Goal: Check status: Check status

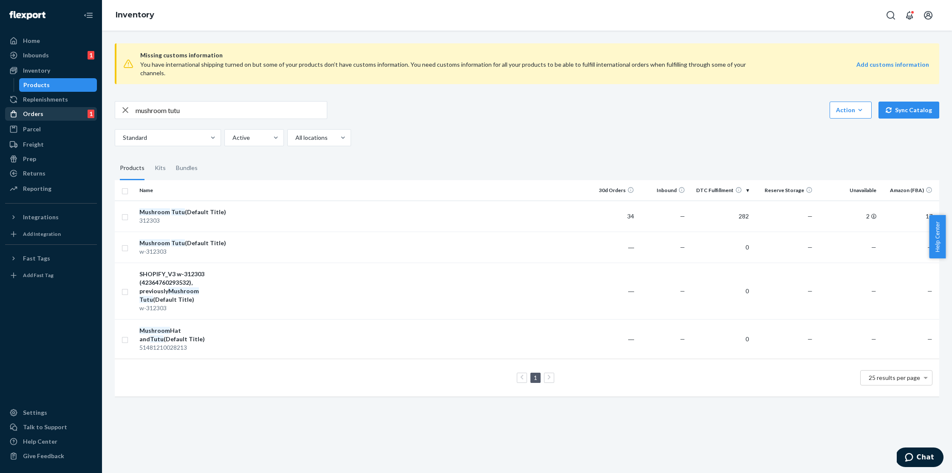
click at [36, 115] on div "Orders" at bounding box center [33, 114] width 20 height 9
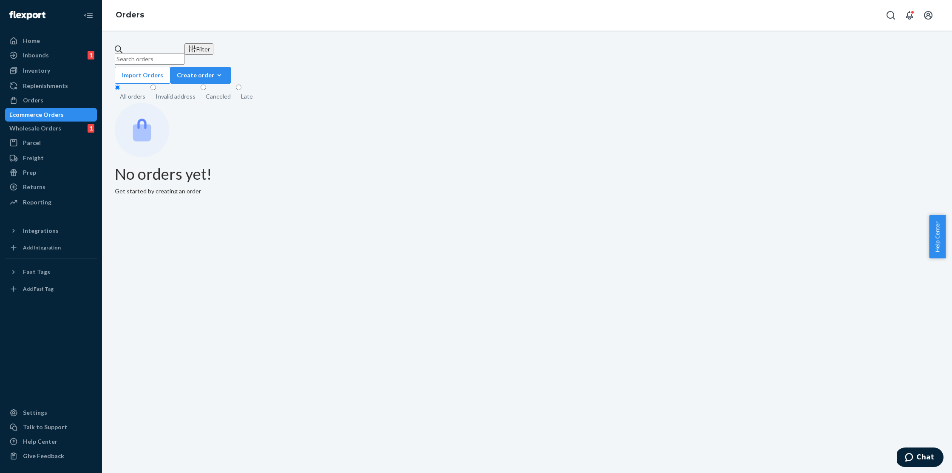
click at [178, 54] on input "text" at bounding box center [150, 59] width 70 height 11
paste input "#392389"
click at [184, 59] on input "#392389" at bounding box center [150, 59] width 70 height 11
click at [131, 54] on input "#392389" at bounding box center [150, 59] width 70 height 11
type input "392389"
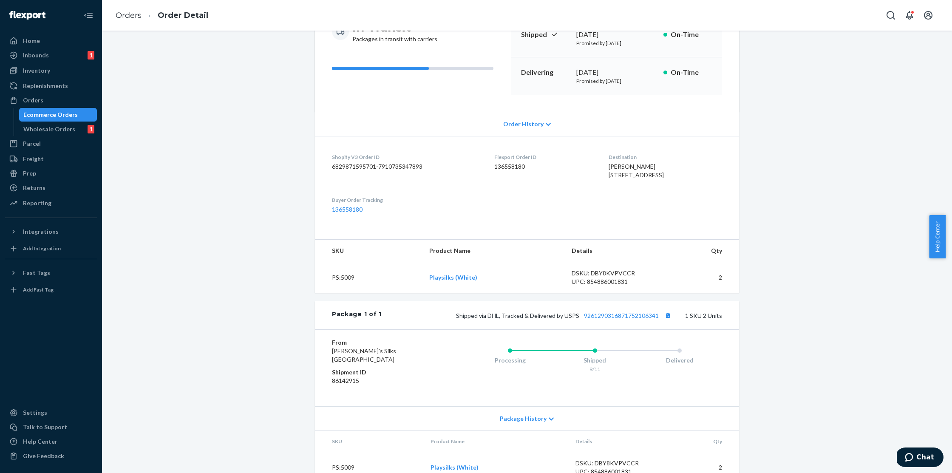
scroll to position [96, 0]
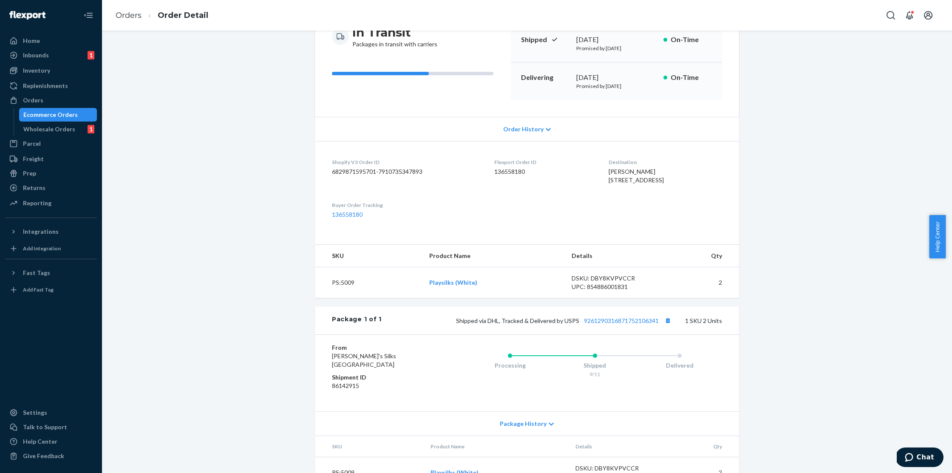
click at [534, 126] on span "Order History" at bounding box center [523, 129] width 40 height 9
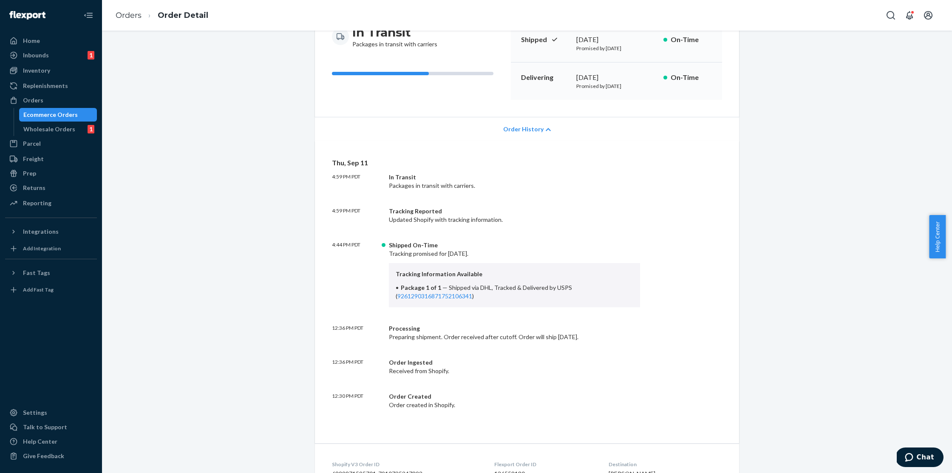
click at [534, 126] on span "Order History" at bounding box center [523, 129] width 40 height 9
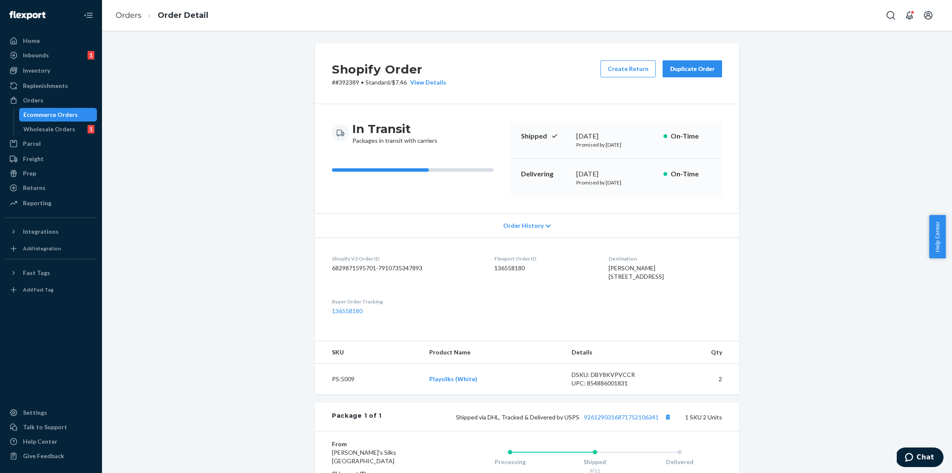
scroll to position [127, 0]
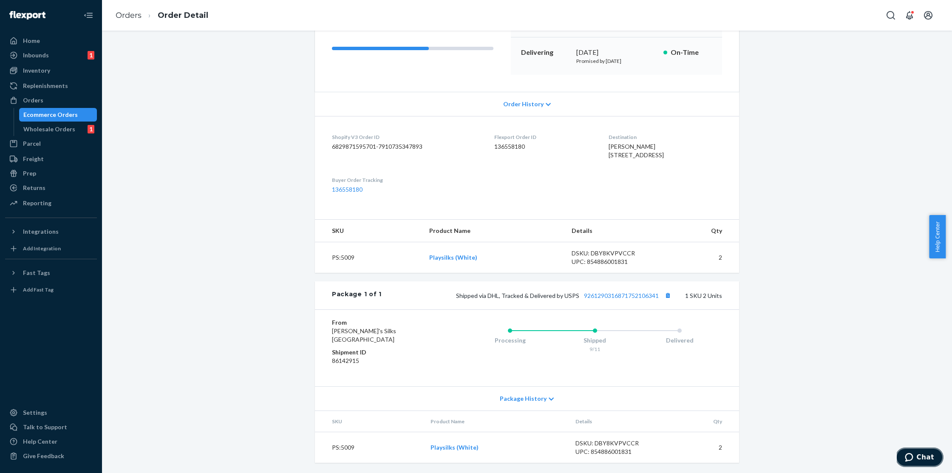
click at [909, 459] on icon "Chat" at bounding box center [909, 457] width 9 height 9
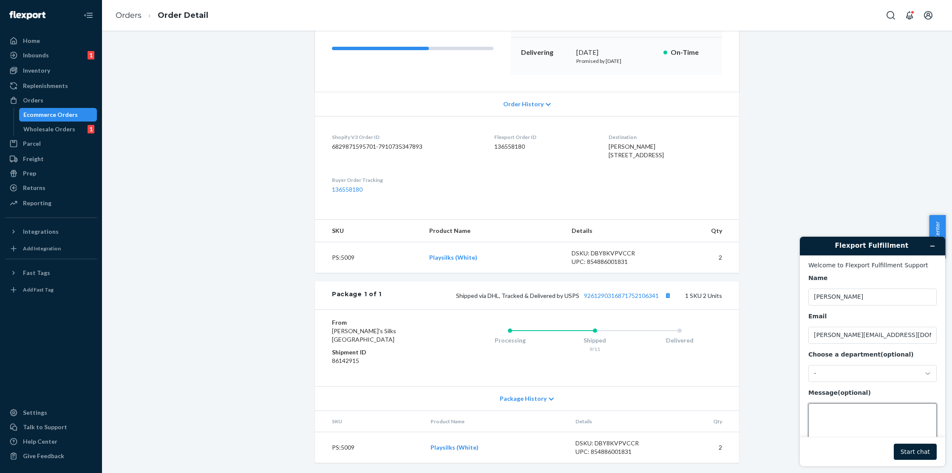
click at [863, 411] on textarea "Message (optional)" at bounding box center [872, 427] width 128 height 48
paste textarea "#392389"
click at [604, 292] on link "9261290316871752106341" at bounding box center [621, 295] width 75 height 7
click at [853, 433] on textarea "Hi there! Order #392389 tracking has not updated since September 15th. Do you h…" at bounding box center [872, 426] width 128 height 48
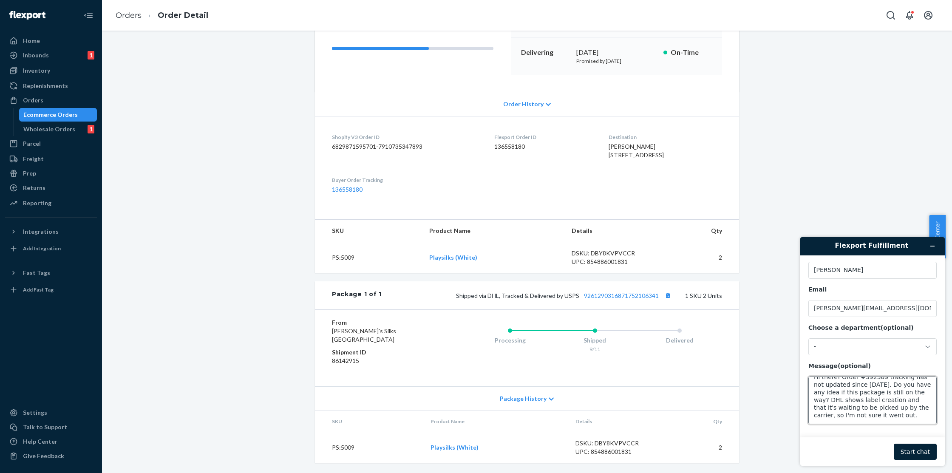
scroll to position [8, 0]
type textarea "Hi there! Order #392389 tracking has not updated since September 15th. Do you h…"
click at [912, 454] on button "Start chat" at bounding box center [915, 452] width 43 height 16
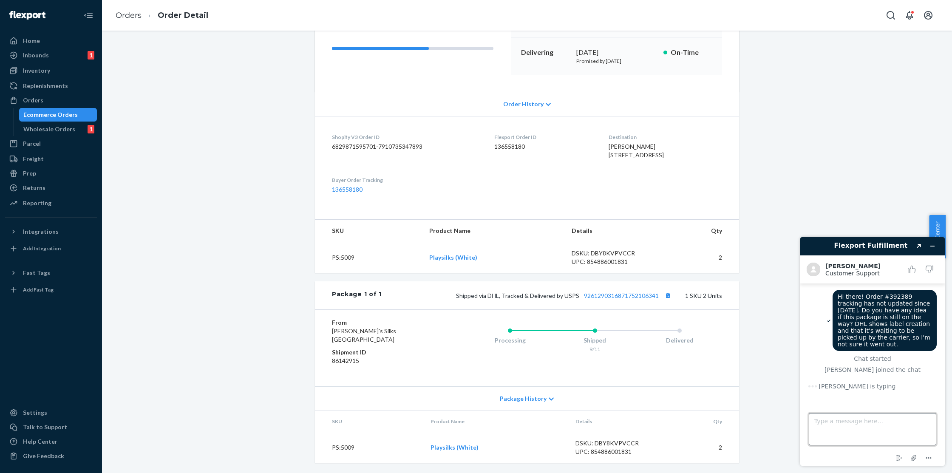
click at [849, 424] on textarea "Type a message here..." at bounding box center [873, 429] width 128 height 32
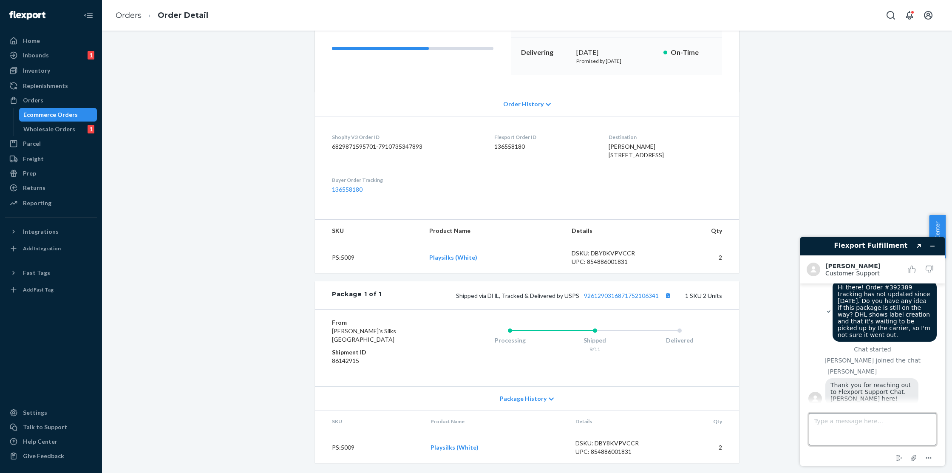
scroll to position [11, 0]
type textarea "Hi Alvin :)"
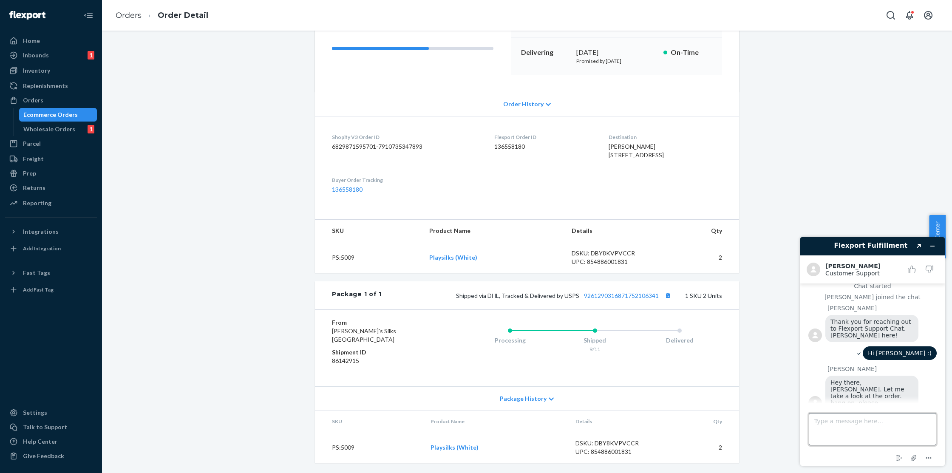
scroll to position [71, 0]
click at [936, 244] on button "Minimize widget" at bounding box center [933, 246] width 14 height 12
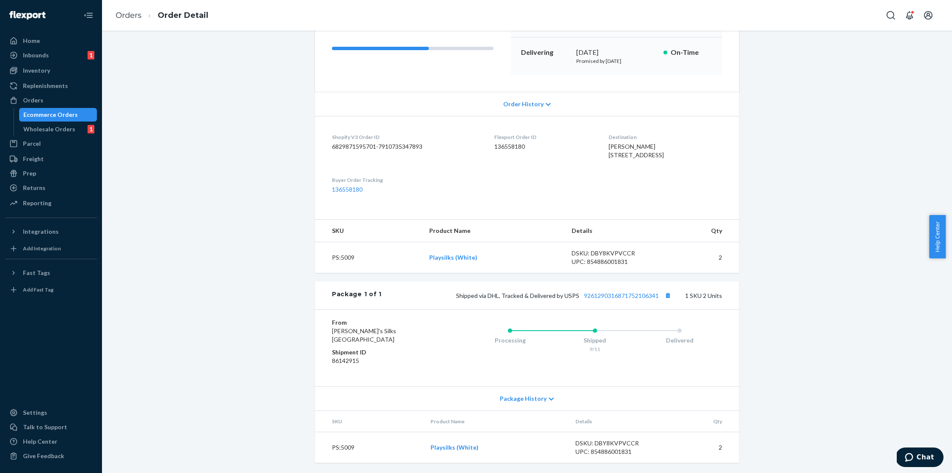
click at [925, 467] on body "Chat" at bounding box center [920, 458] width 47 height 21
click at [926, 462] on button "Chat" at bounding box center [919, 458] width 48 height 20
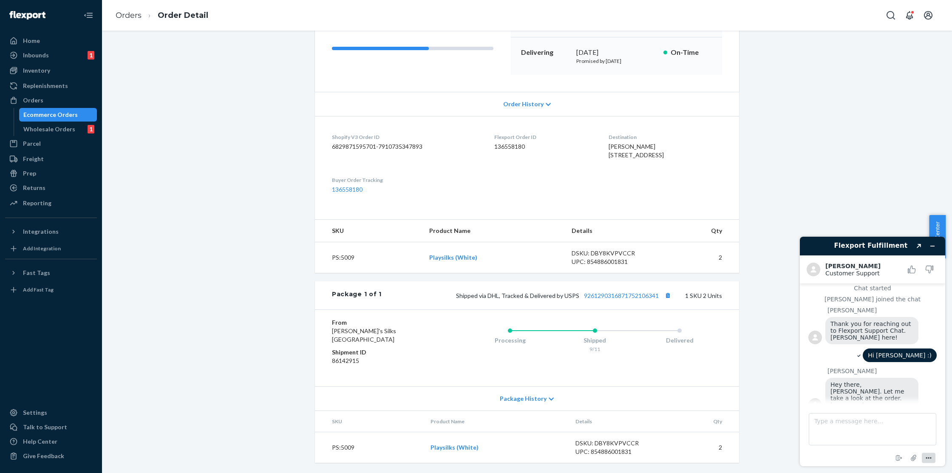
click at [932, 456] on icon "Menu" at bounding box center [929, 458] width 10 height 10
click at [832, 397] on li "Sound" at bounding box center [872, 395] width 141 height 15
click at [876, 357] on div "Hi Alvin :)" at bounding box center [872, 357] width 128 height 16
click at [856, 424] on textarea "Type a message here..." at bounding box center [873, 429] width 128 height 32
click at [873, 425] on textarea "Type a message here..." at bounding box center [873, 429] width 128 height 32
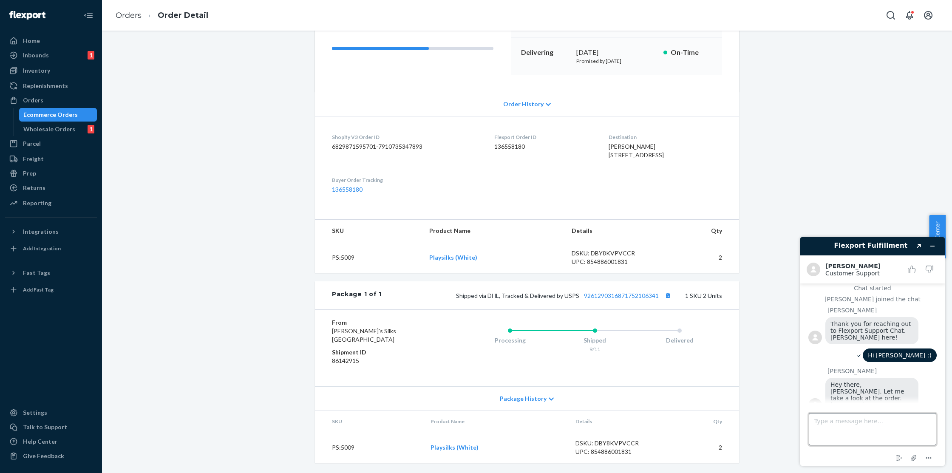
click at [859, 425] on textarea "Type a message here..." at bounding box center [873, 429] width 128 height 32
click at [863, 431] on textarea "Type a message here..." at bounding box center [873, 429] width 128 height 32
click at [854, 428] on textarea "Type a message here..." at bounding box center [873, 429] width 128 height 32
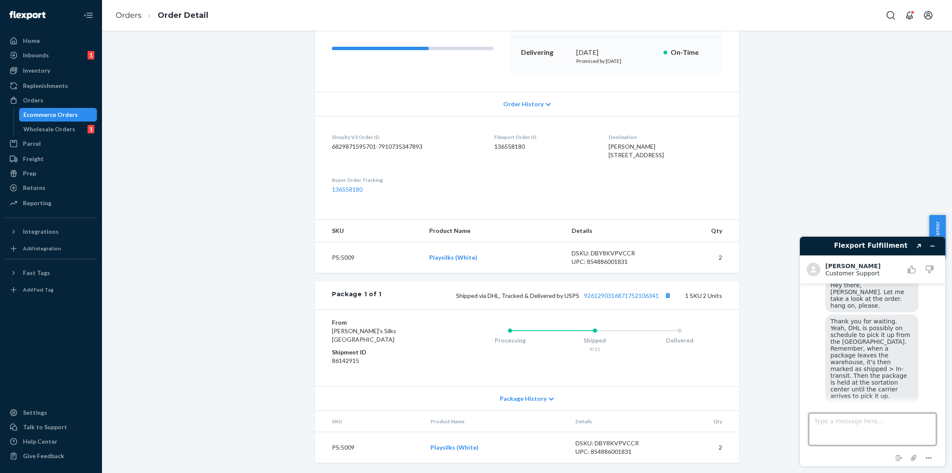
click at [884, 425] on textarea "Type a message here..." at bounding box center [873, 429] width 128 height 32
click at [869, 424] on textarea "Type a message here..." at bounding box center [873, 429] width 128 height 32
type textarea "Great, thanks!"
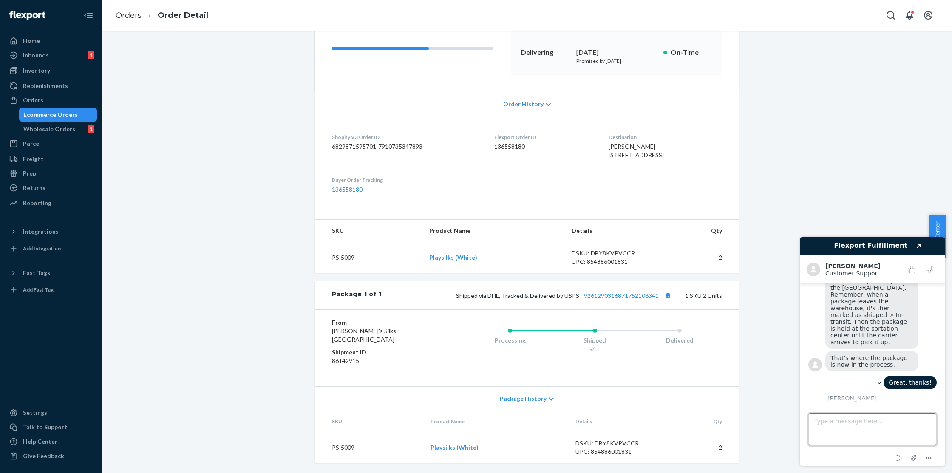
click at [878, 421] on textarea "Type a message here..." at bounding box center [873, 429] width 128 height 32
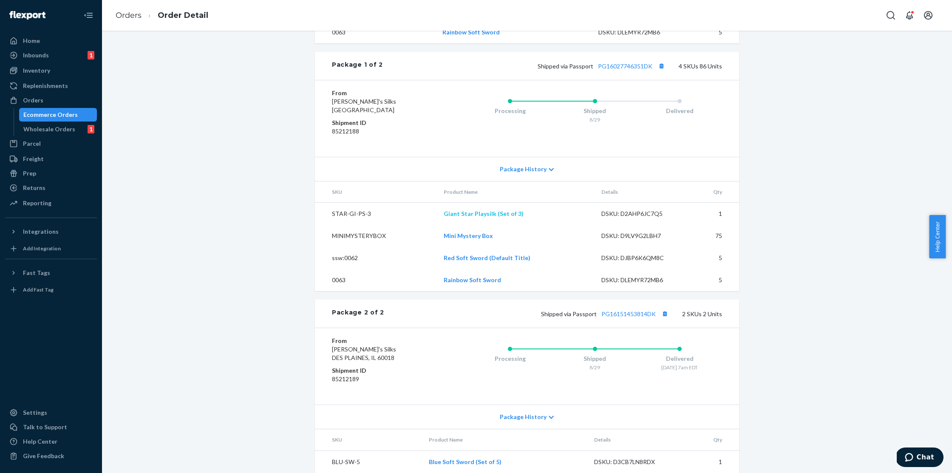
scroll to position [510, 0]
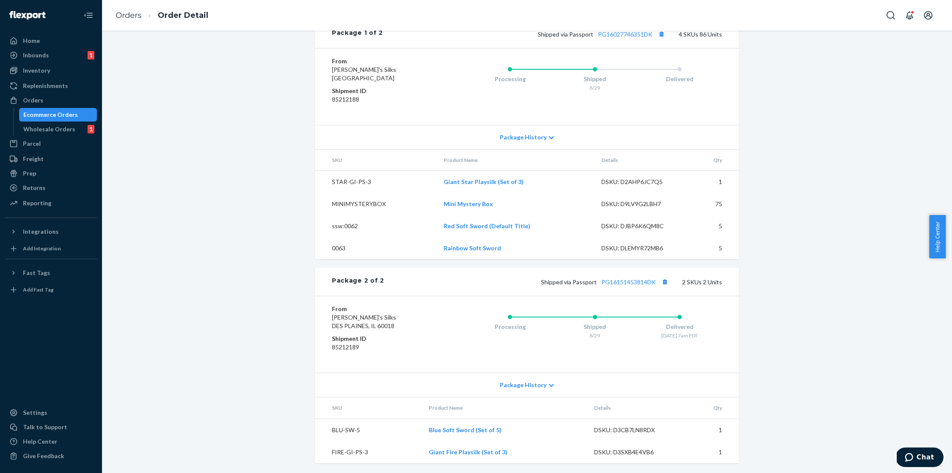
click at [186, 77] on div "Shopify Order # #12341 • Worldwide Standard Delivered Duty Unpaid / $268.78 Vie…" at bounding box center [526, 3] width 837 height 941
click at [64, 73] on div "Inventory" at bounding box center [51, 71] width 90 height 12
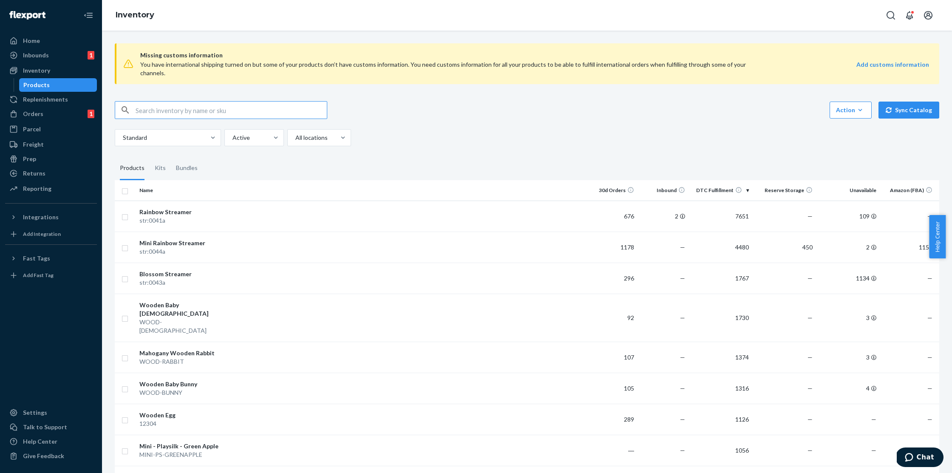
click at [250, 102] on input "text" at bounding box center [231, 110] width 191 height 17
click at [182, 102] on input "text" at bounding box center [231, 110] width 191 height 17
type input "d3cb7ln8rdx"
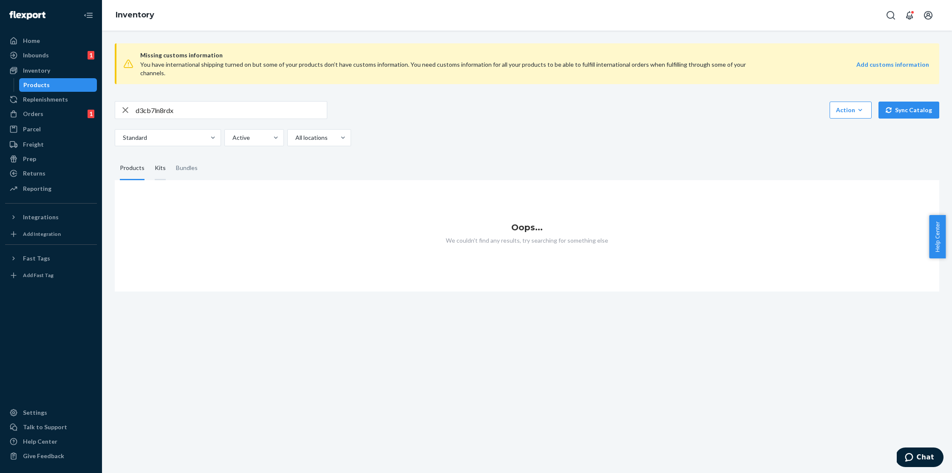
click at [159, 160] on div "Kits" at bounding box center [160, 168] width 11 height 24
click at [150, 156] on input "Kits" at bounding box center [150, 156] width 0 height 0
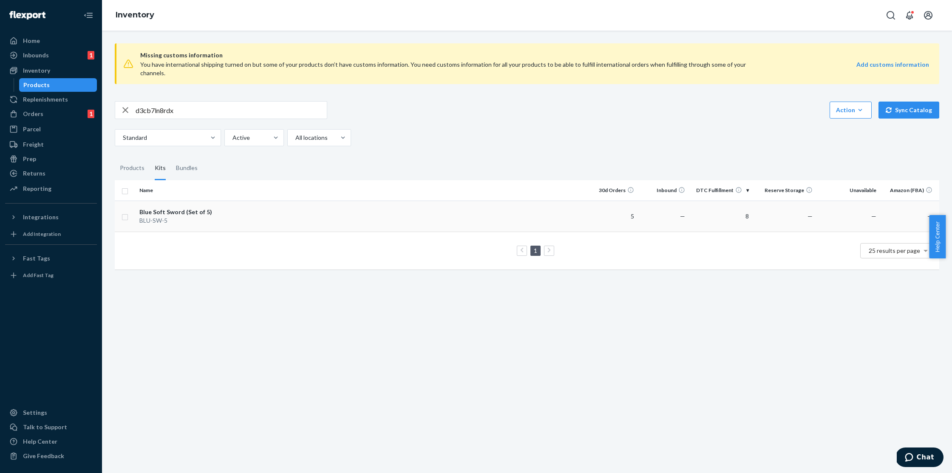
click at [202, 216] on div "BLU-SW-5" at bounding box center [183, 220] width 89 height 9
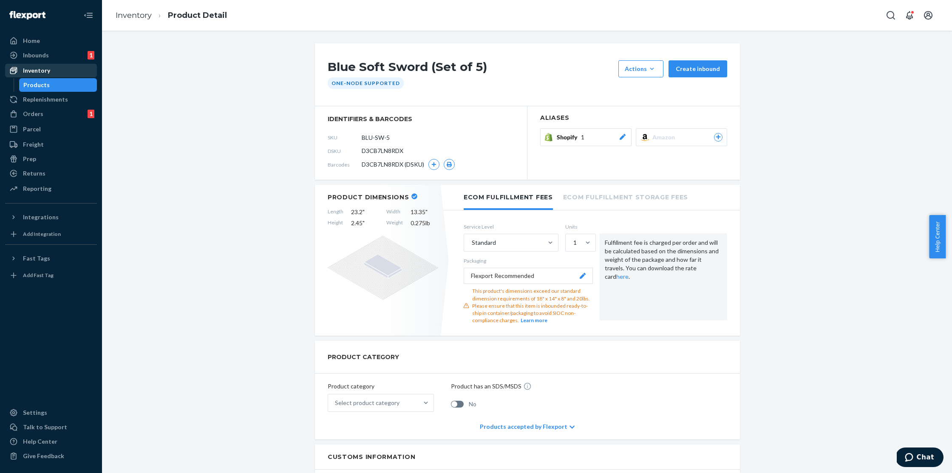
click at [49, 73] on div "Inventory" at bounding box center [51, 71] width 90 height 12
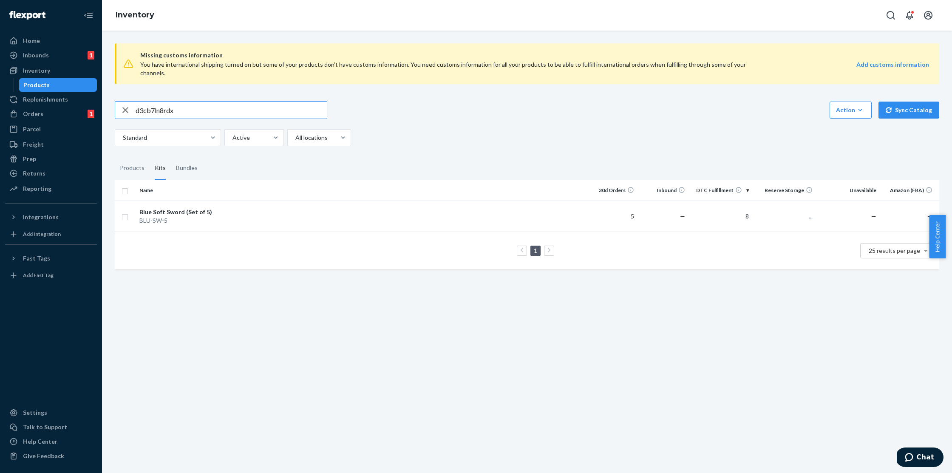
drag, startPoint x: 198, startPoint y: 105, endPoint x: 121, endPoint y: 98, distance: 78.1
click at [121, 102] on div "d3cb7ln8rdx" at bounding box center [221, 110] width 212 height 17
click at [29, 111] on div "Orders" at bounding box center [33, 114] width 20 height 9
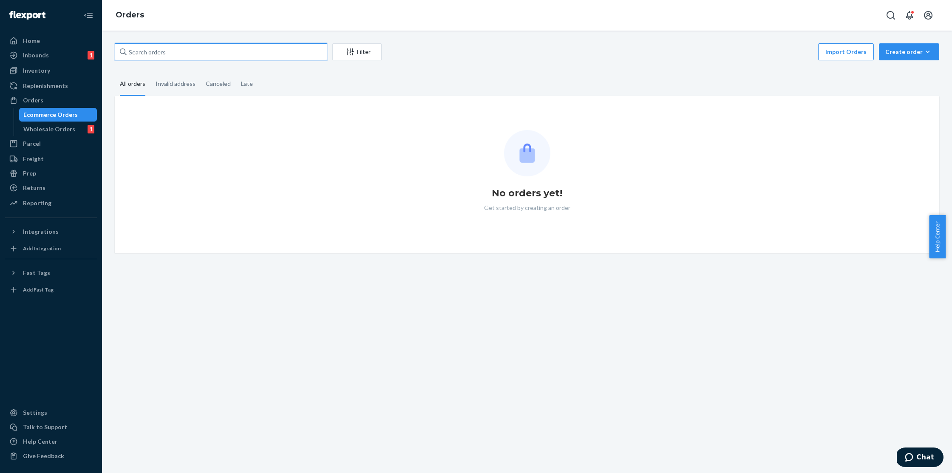
click at [190, 57] on input "text" at bounding box center [221, 51] width 213 height 17
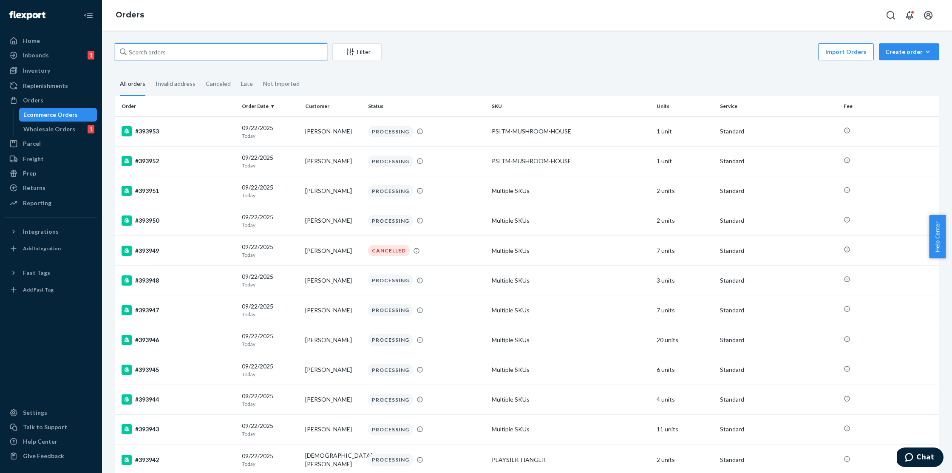
paste input "#SKGDDY0FEG"
type input "#SKGDDY0FEG"
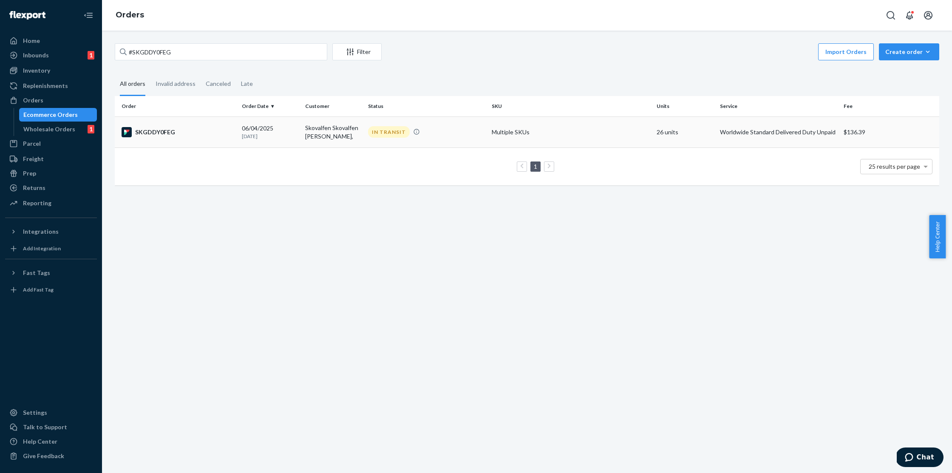
click at [178, 128] on div "SKGDDY0FEG" at bounding box center [178, 132] width 113 height 10
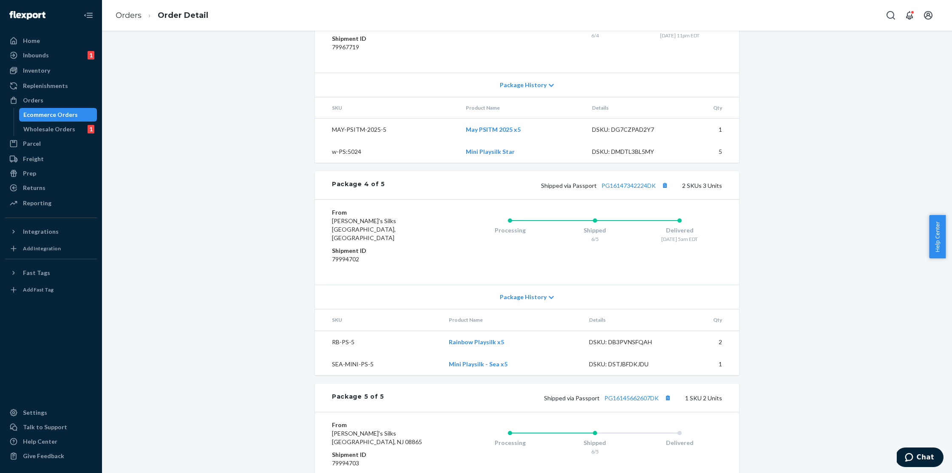
scroll to position [1235, 0]
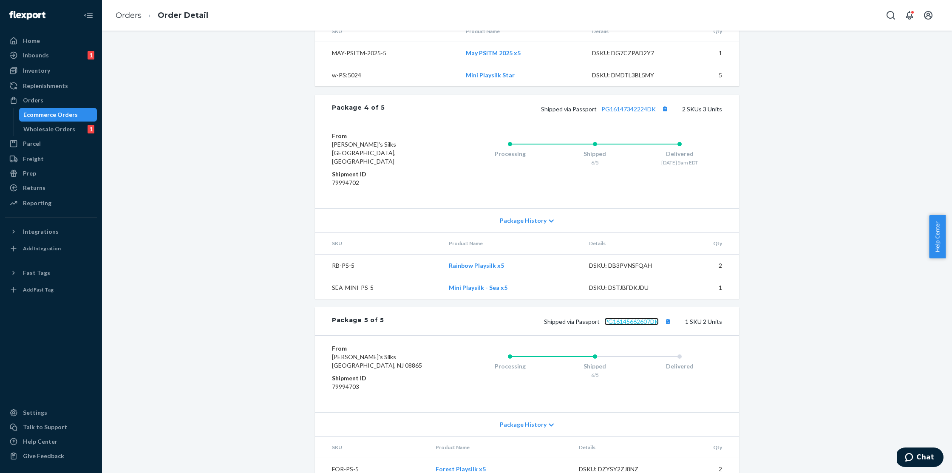
click at [634, 318] on link "PG16145662607DK" at bounding box center [631, 321] width 54 height 7
